Goal: Use online tool/utility

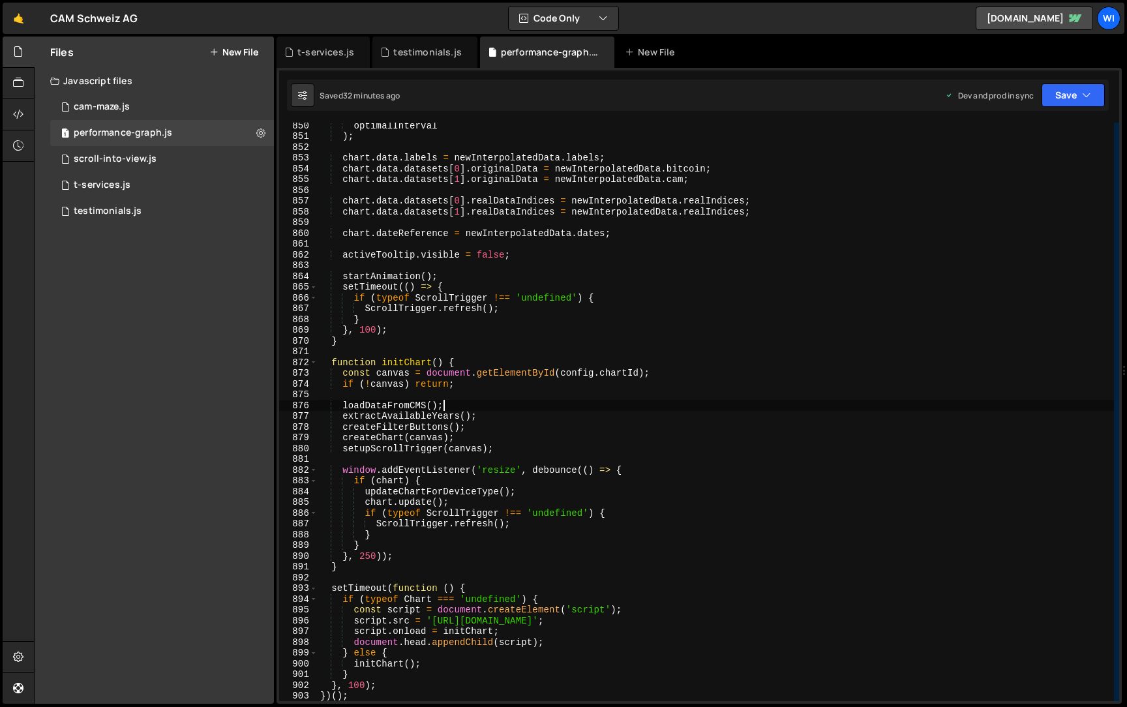
click at [471, 404] on div "optimalInterval ) ; chart . data . labels = newInterpolatedData . labels ; char…" at bounding box center [716, 420] width 796 height 600
type textarea "})();"
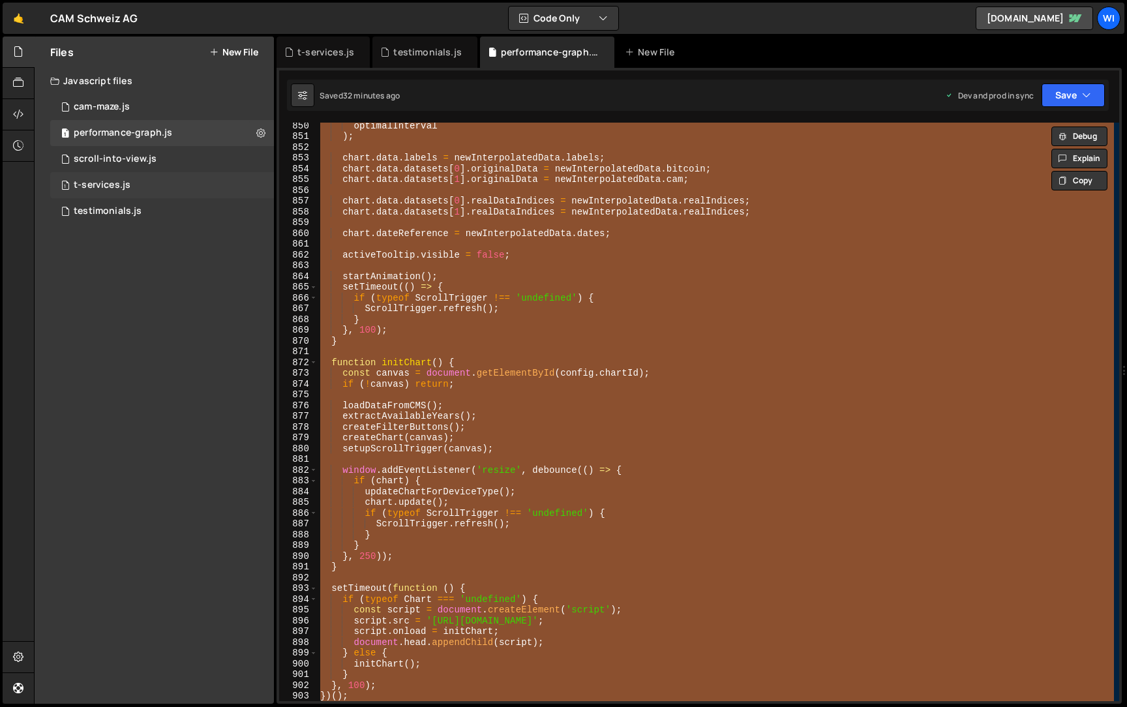
click at [143, 186] on div "1 t-services.js 0" at bounding box center [162, 185] width 224 height 26
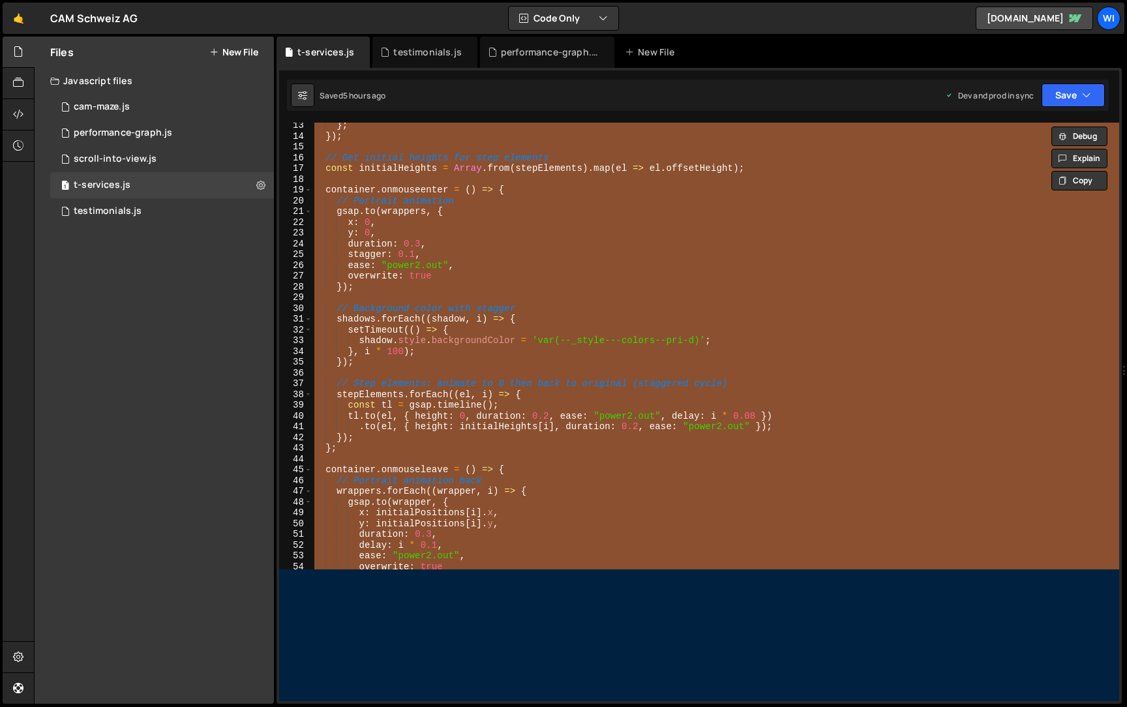
paste textarea
type textarea "});"
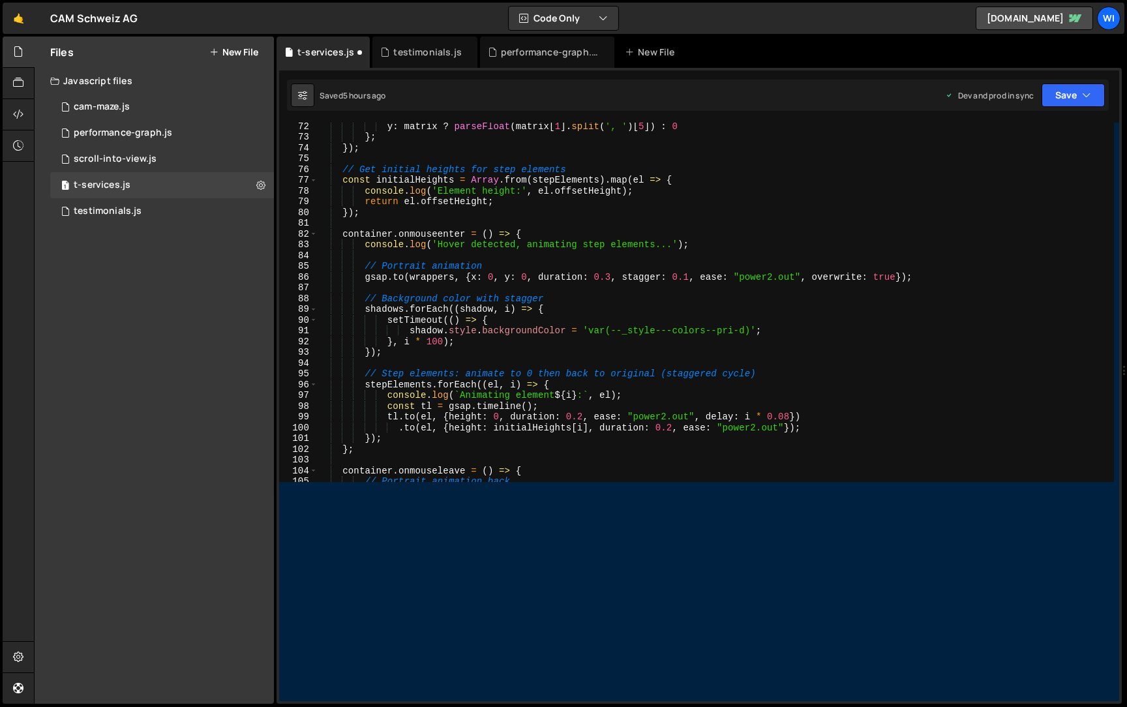
scroll to position [855, 0]
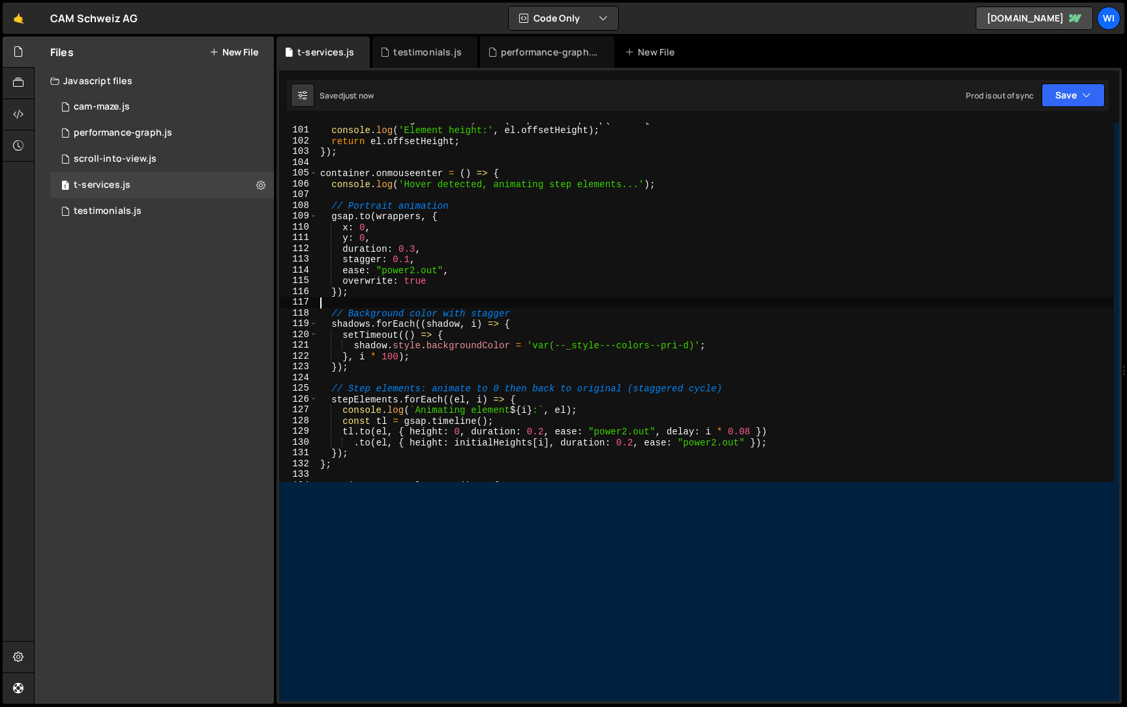
type textarea "y: 0,"
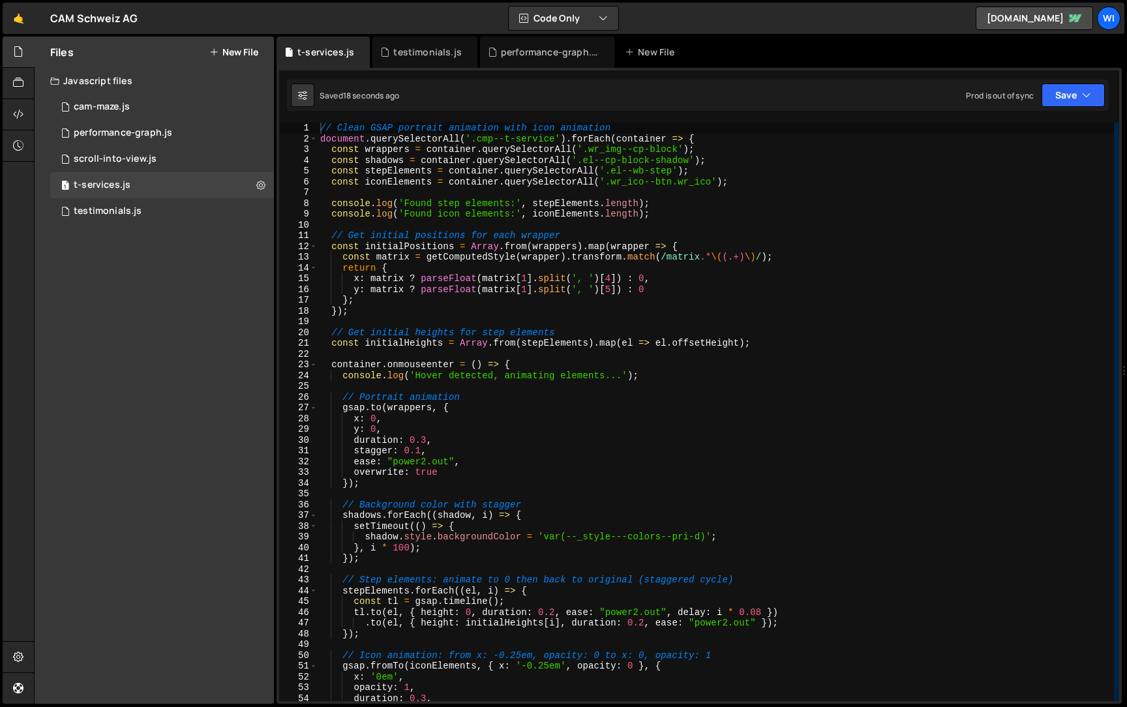
click at [585, 325] on div "// Clean GSAP portrait animation with icon animation document . querySelectorAl…" at bounding box center [716, 423] width 796 height 600
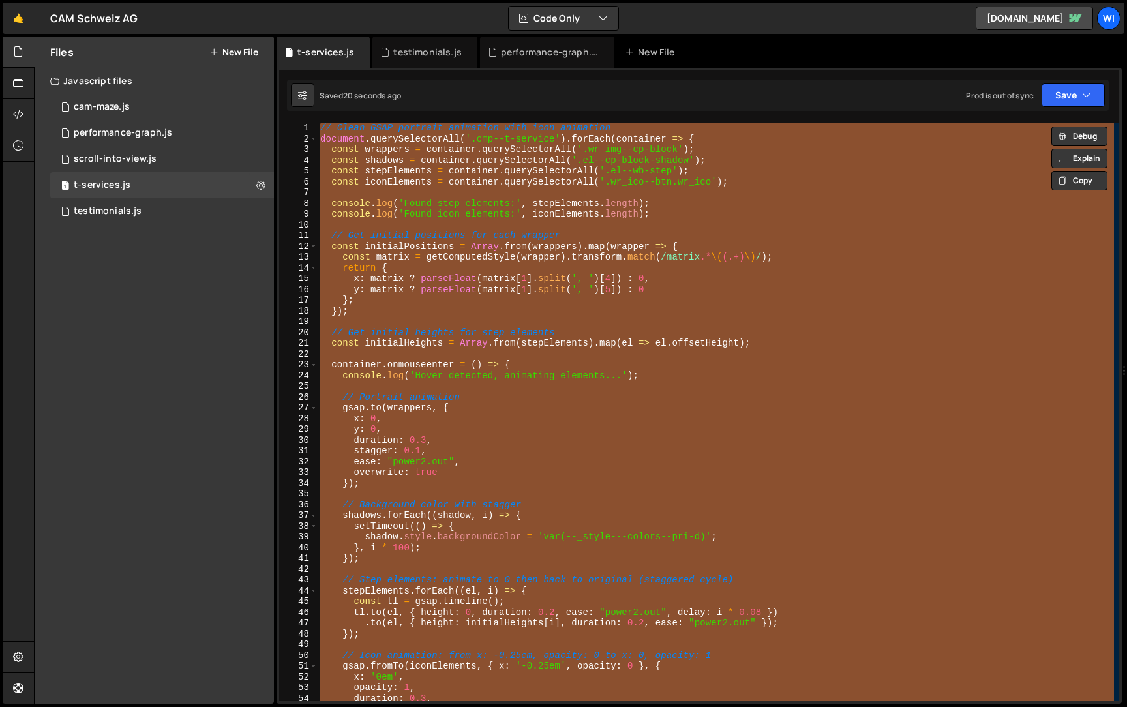
paste textarea
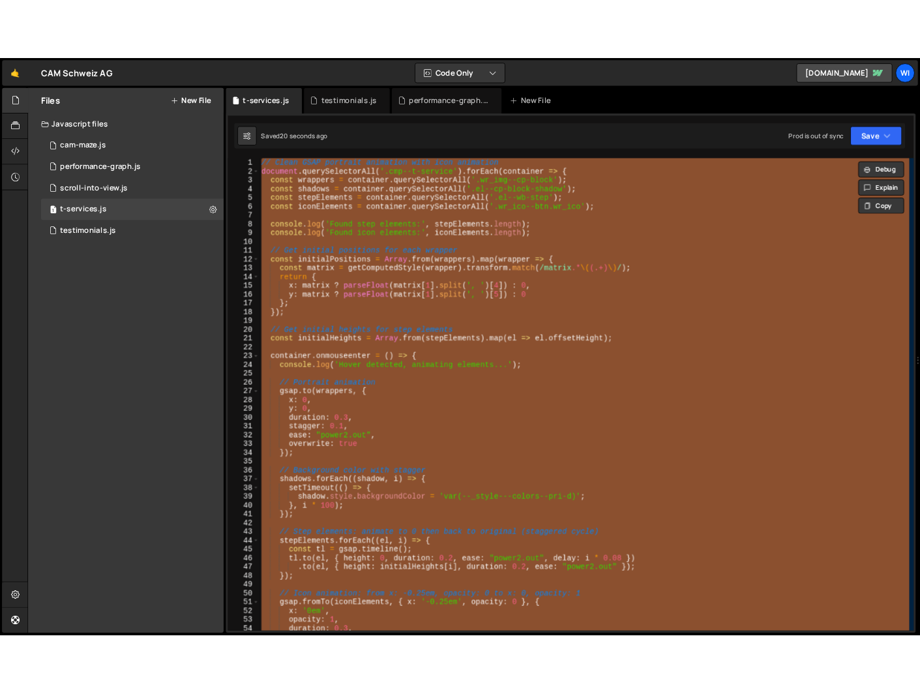
scroll to position [142, 0]
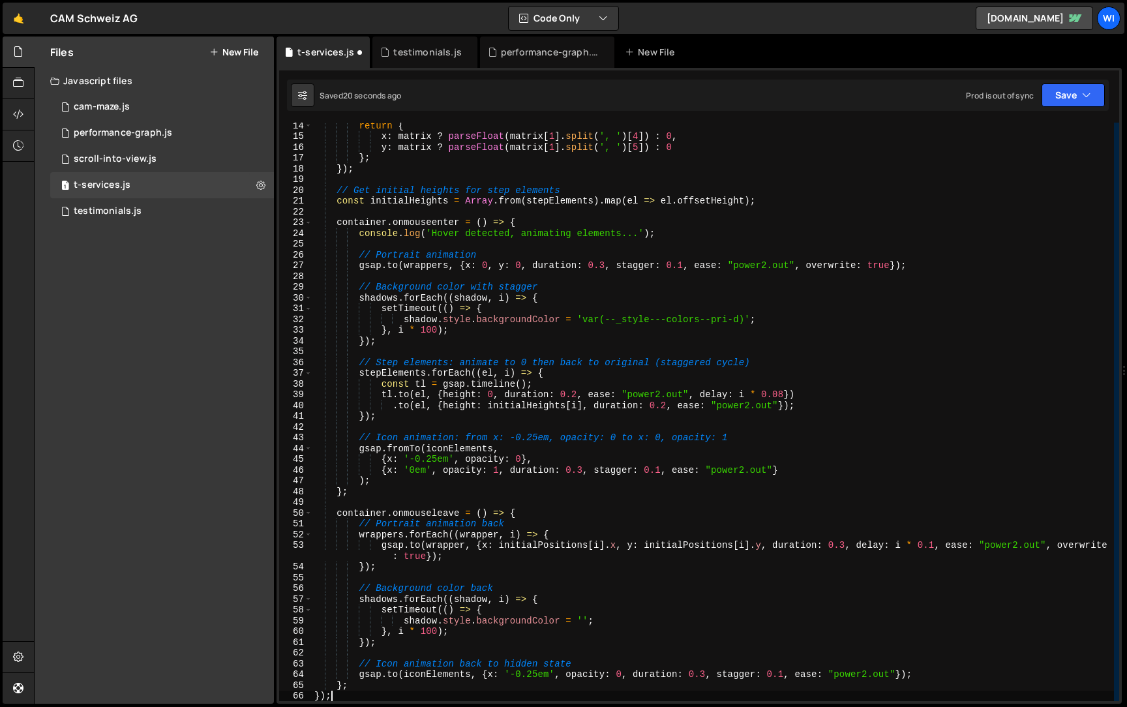
type textarea "duration: 0.3,"
